Goal: Task Accomplishment & Management: Manage account settings

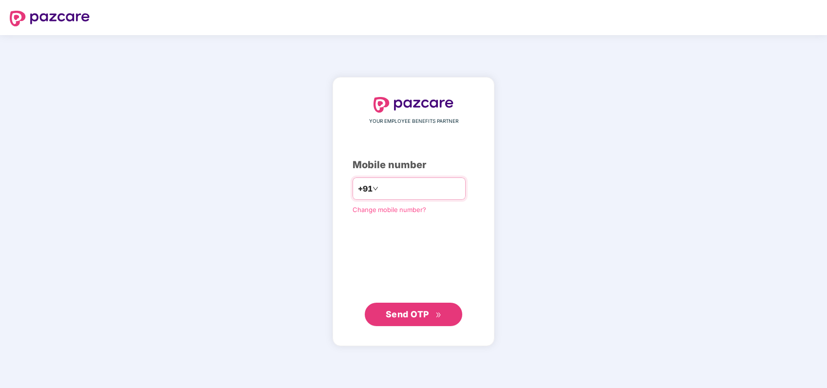
click at [418, 182] on input "number" at bounding box center [420, 189] width 80 height 16
type input "**********"
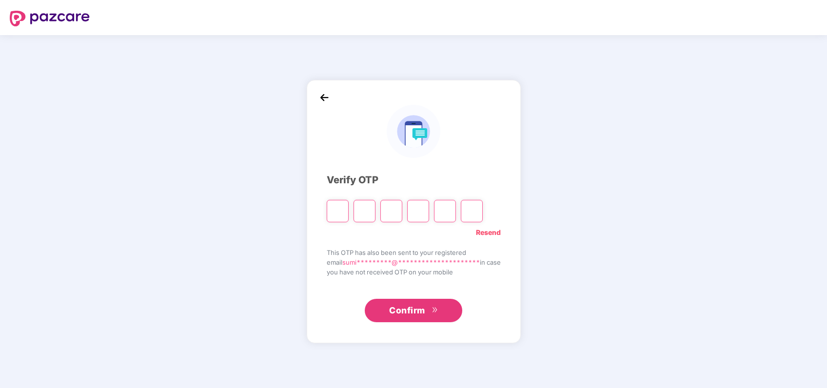
paste input "*"
type input "*"
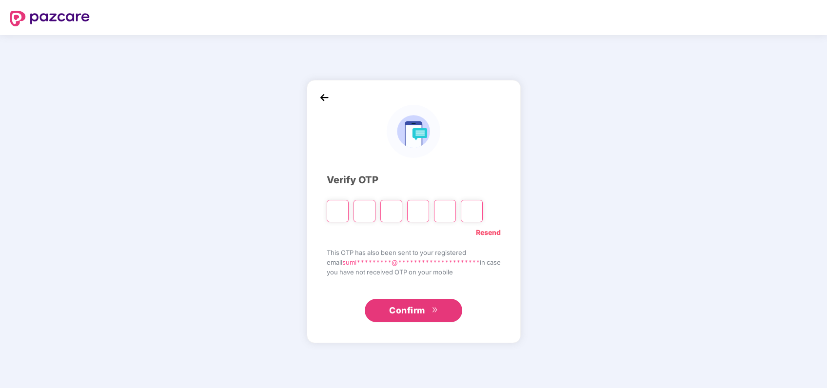
type input "*"
click at [360, 182] on div "Verify OTP" at bounding box center [414, 180] width 174 height 15
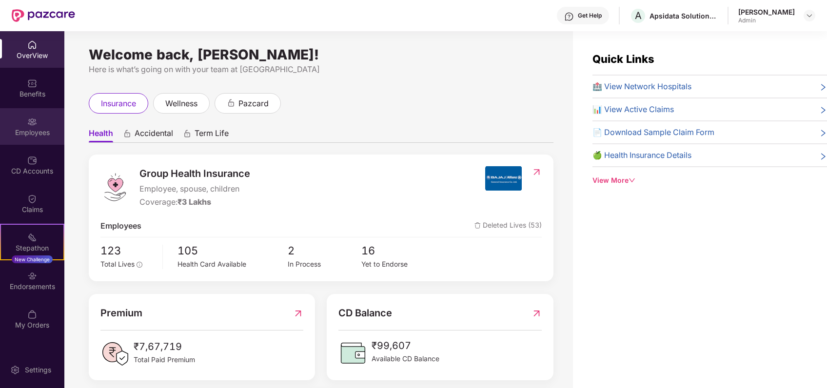
click at [21, 137] on div "Employees" at bounding box center [32, 126] width 64 height 37
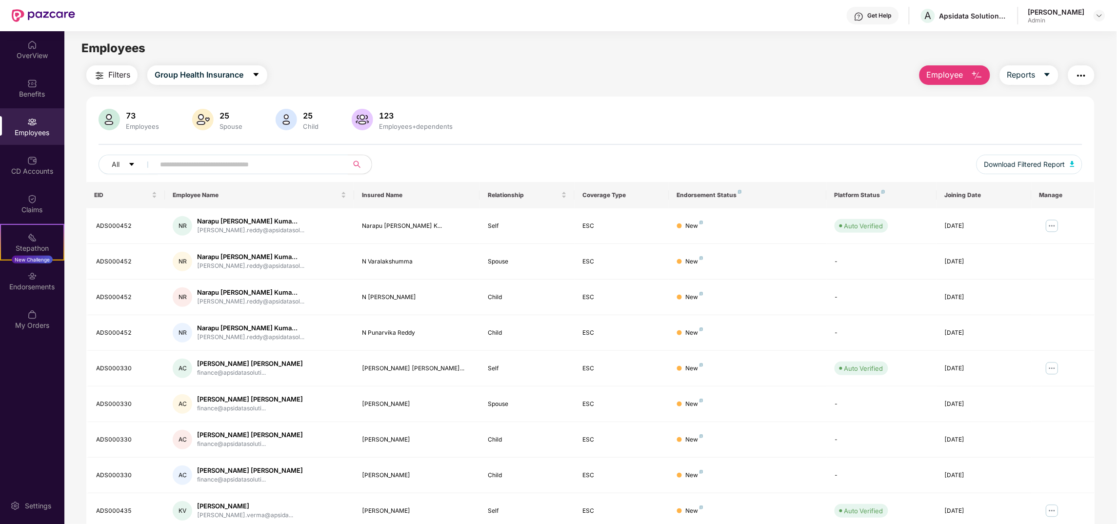
drag, startPoint x: 156, startPoint y: 12, endPoint x: 648, endPoint y: 116, distance: 503.5
click at [648, 116] on div "73 Employees 25 Spouse 25 Child [DEMOGRAPHIC_DATA] Employees+dependents" at bounding box center [591, 120] width 984 height 23
click at [827, 229] on img at bounding box center [1052, 226] width 16 height 16
click at [827, 252] on div "Manage Employee & Dependents" at bounding box center [992, 250] width 111 height 11
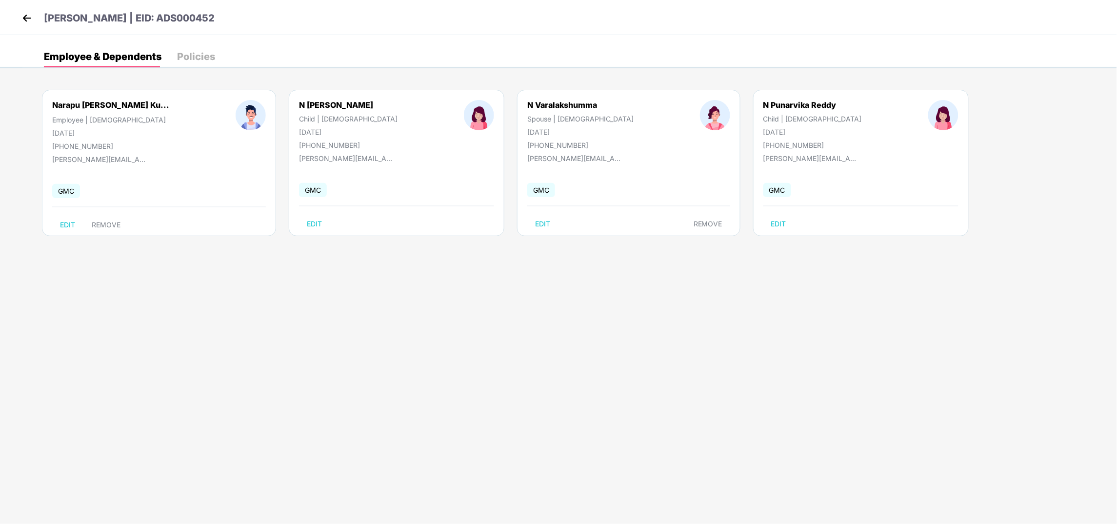
click at [18, 18] on div "[PERSON_NAME] | EID: ADS000452" at bounding box center [558, 17] width 1117 height 35
click at [25, 20] on img at bounding box center [27, 18] width 15 height 15
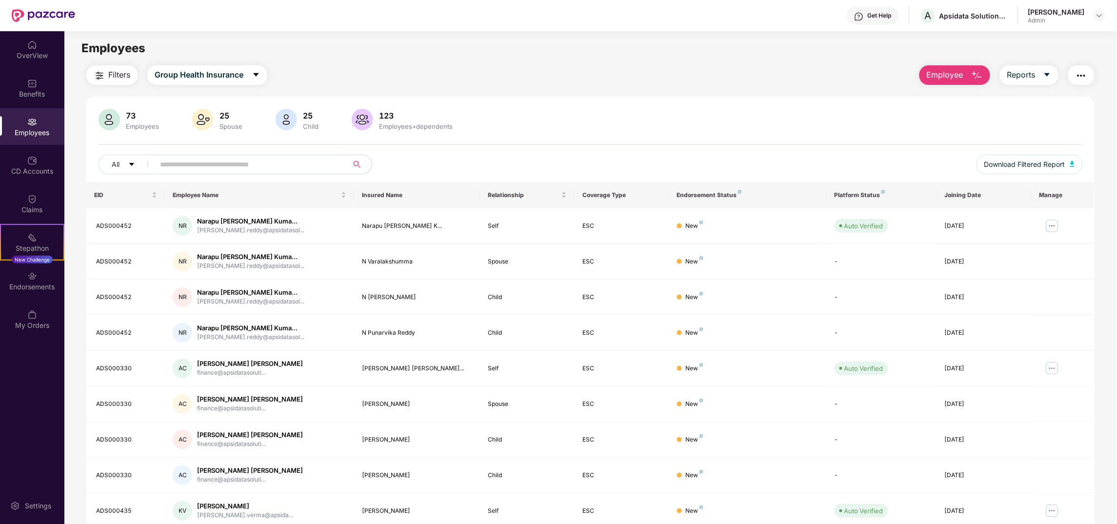
click at [748, 134] on div "73 Employees 25 Spouse 25 Child [DEMOGRAPHIC_DATA] Employees+dependents All Dow…" at bounding box center [590, 145] width 1008 height 73
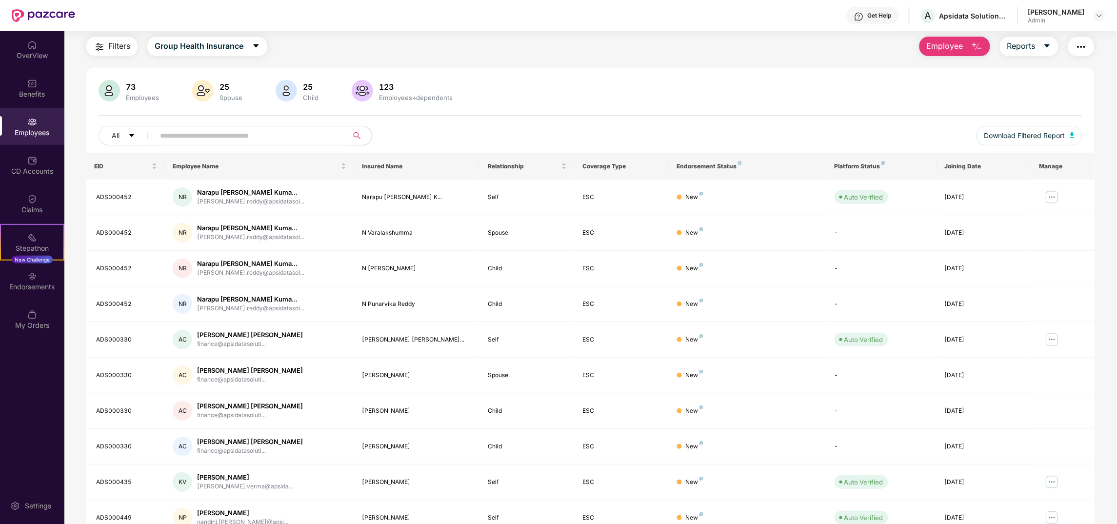
scroll to position [77, 0]
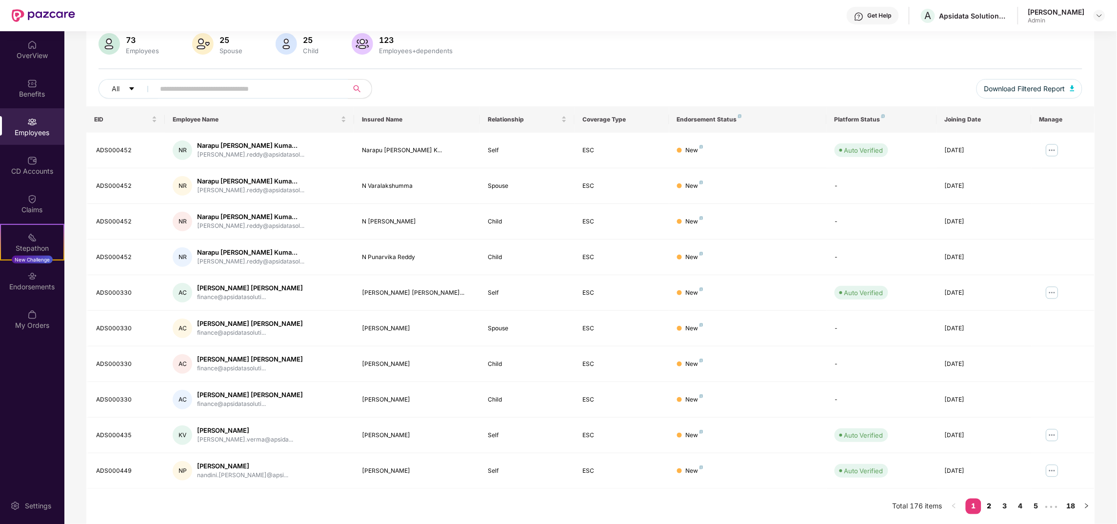
click at [827, 388] on link "2" at bounding box center [989, 506] width 16 height 15
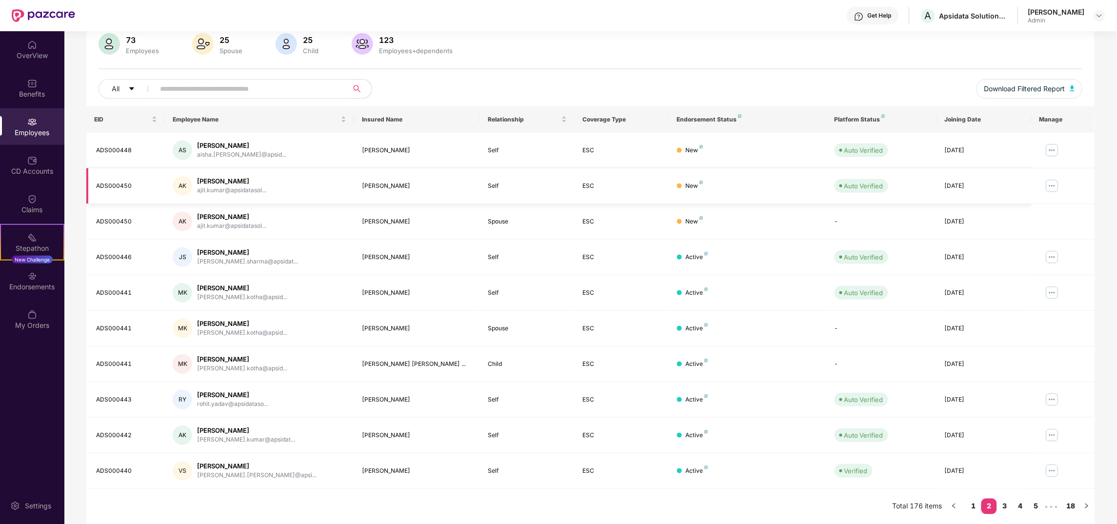
click at [827, 181] on img at bounding box center [1052, 186] width 16 height 16
click at [827, 208] on div "Manage Employee & Dependents" at bounding box center [992, 209] width 111 height 11
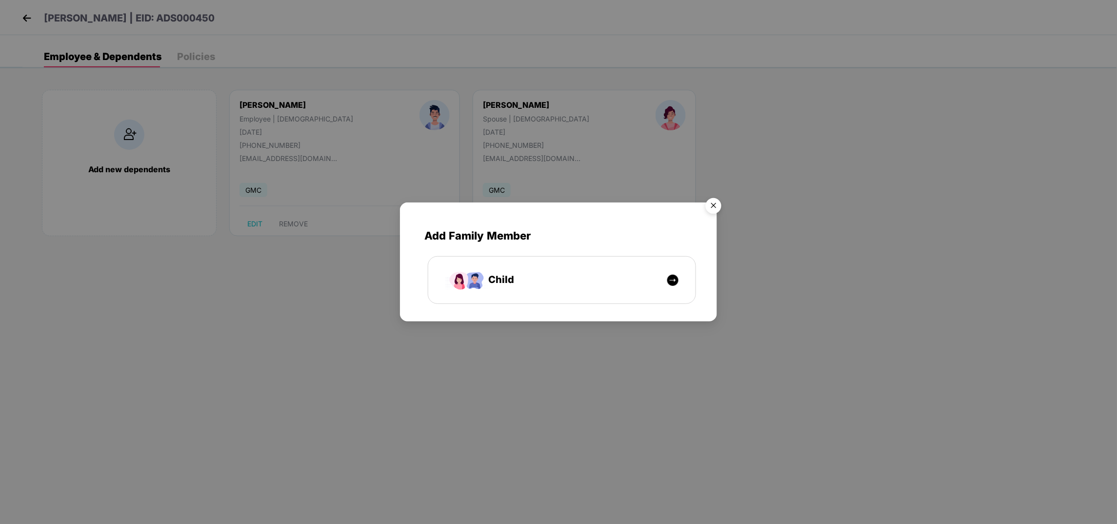
click at [716, 204] on img "Close" at bounding box center [713, 207] width 27 height 27
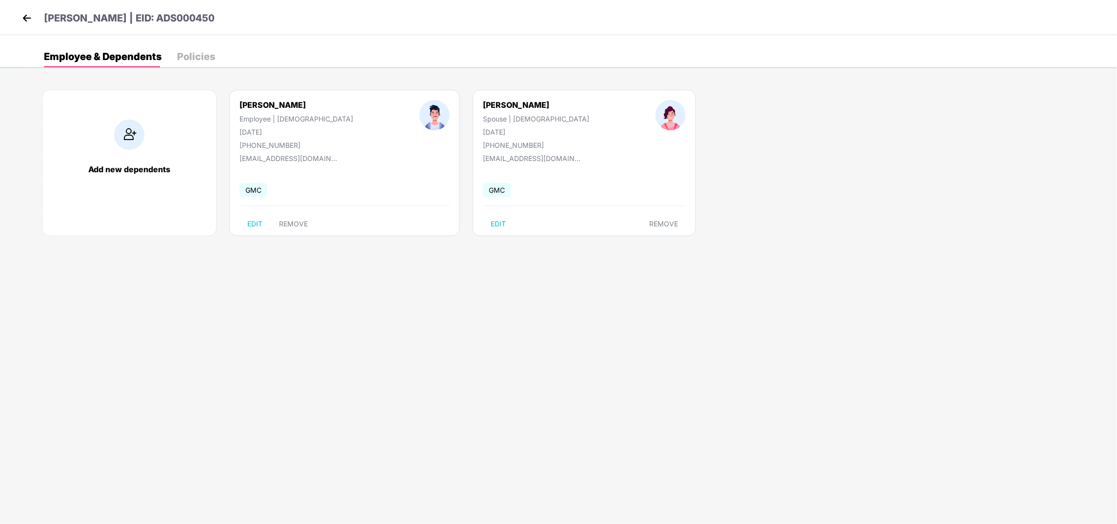
click at [124, 189] on div "Add new dependents" at bounding box center [129, 163] width 175 height 146
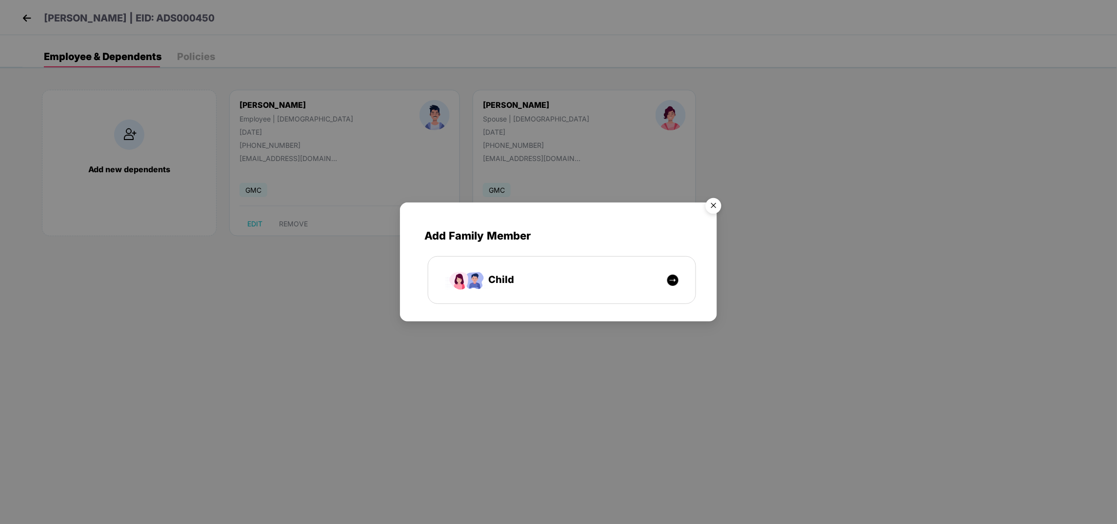
click at [30, 29] on div "Add Family Member Child" at bounding box center [558, 262] width 1117 height 524
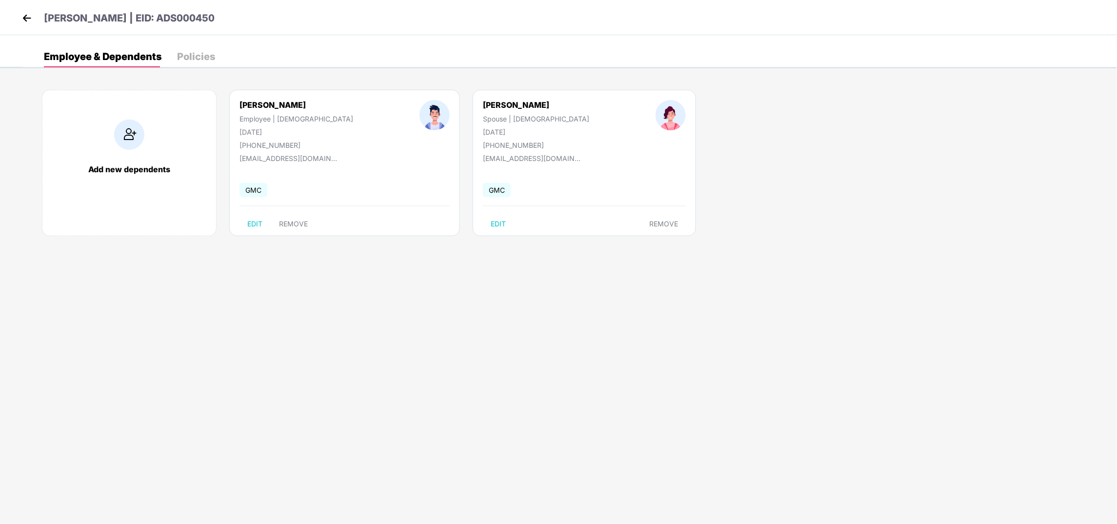
click at [27, 23] on img at bounding box center [27, 18] width 15 height 15
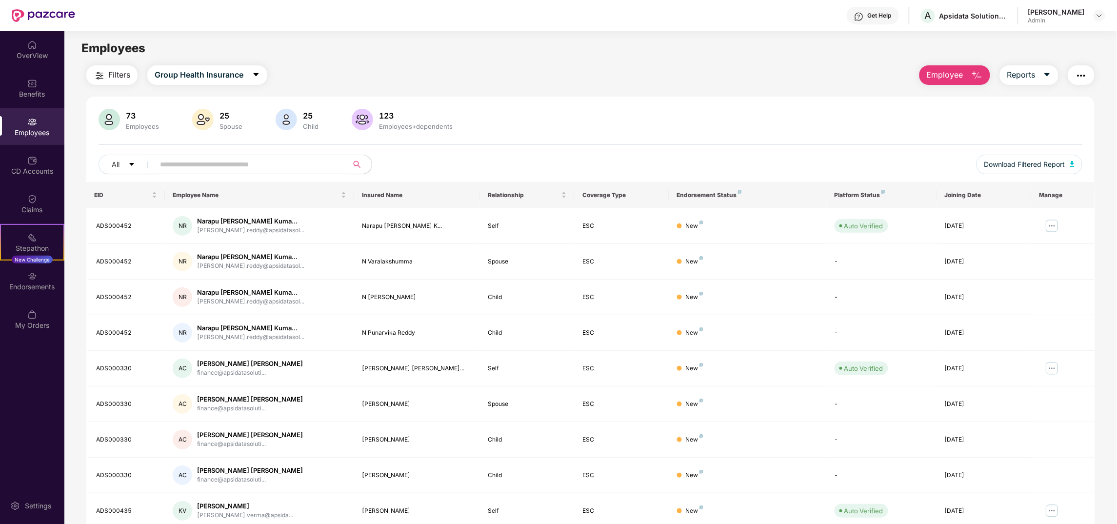
scroll to position [77, 0]
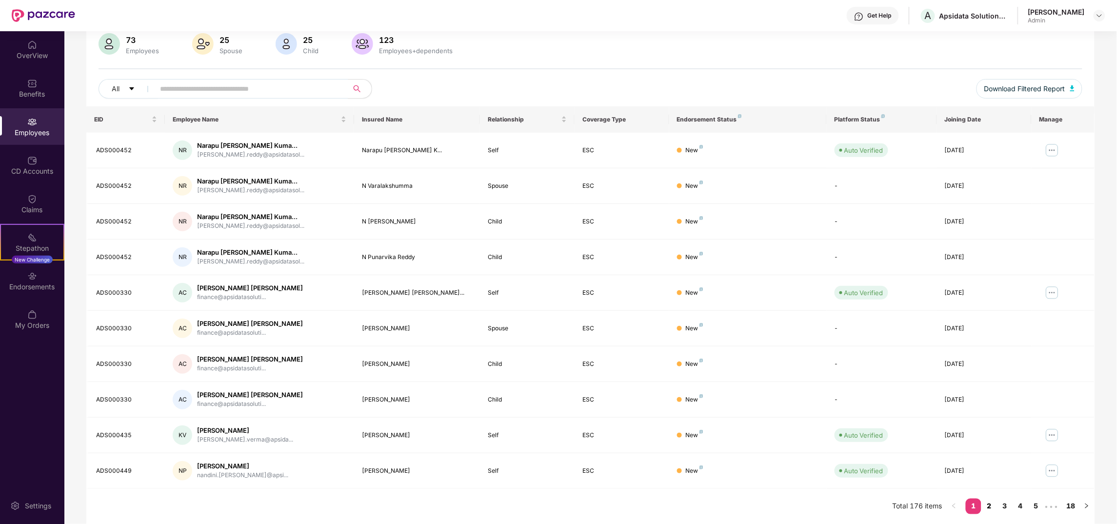
click at [827, 388] on link "2" at bounding box center [989, 506] width 16 height 15
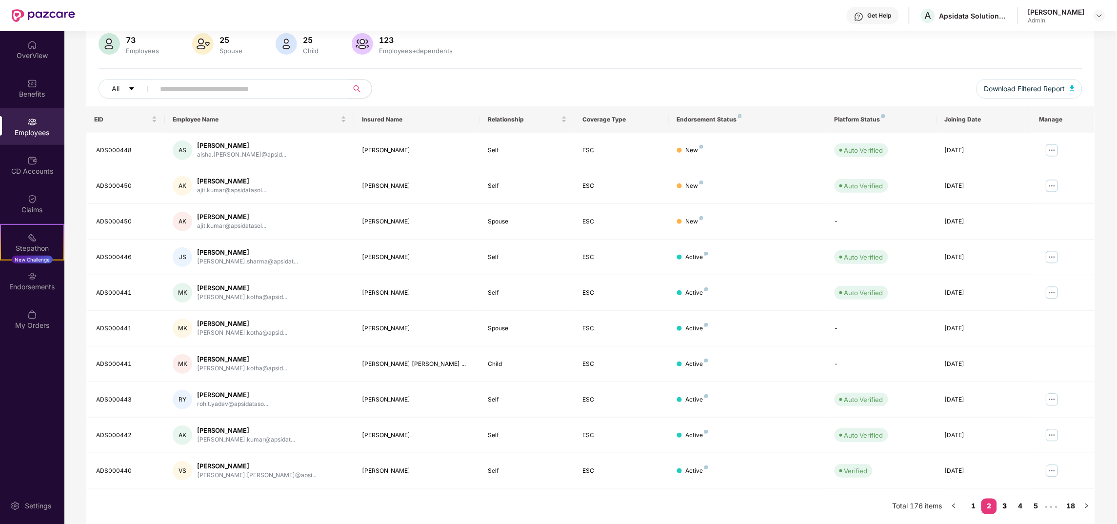
click at [827, 388] on link "3" at bounding box center [1005, 506] width 16 height 15
